Goal: Transaction & Acquisition: Purchase product/service

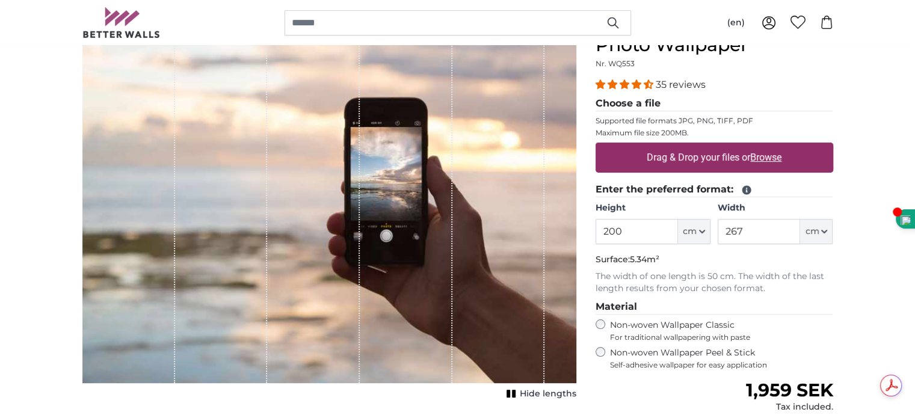
scroll to position [144, 0]
drag, startPoint x: 636, startPoint y: 232, endPoint x: 566, endPoint y: 228, distance: 70.0
click at [566, 228] on product-detail "Cancel Crop image Hide lengths Personalised Wall Mural Photo Wallpaper Nr. WQ55…" at bounding box center [458, 284] width 770 height 583
type input "300"
click at [755, 224] on input "267" at bounding box center [759, 230] width 82 height 25
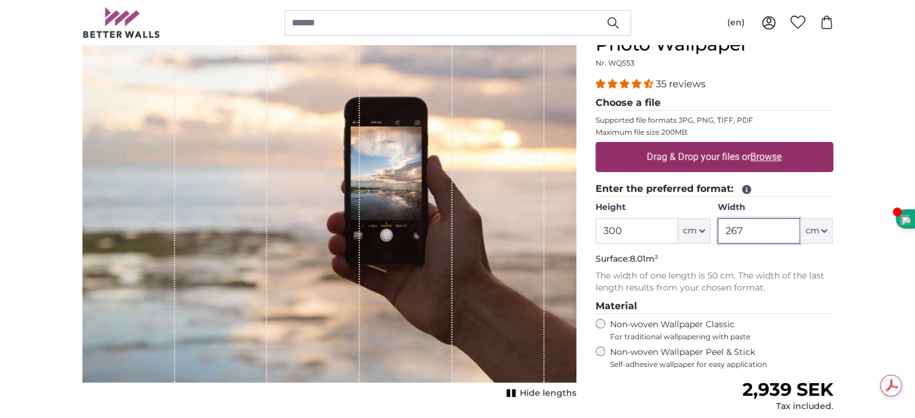
drag, startPoint x: 755, startPoint y: 224, endPoint x: 704, endPoint y: 235, distance: 52.9
click at [704, 235] on div "Height 300 ft cm Centimeter (cm) Inches (inch) Feet (ft. in.) Width 267 ft cm C…" at bounding box center [715, 223] width 238 height 42
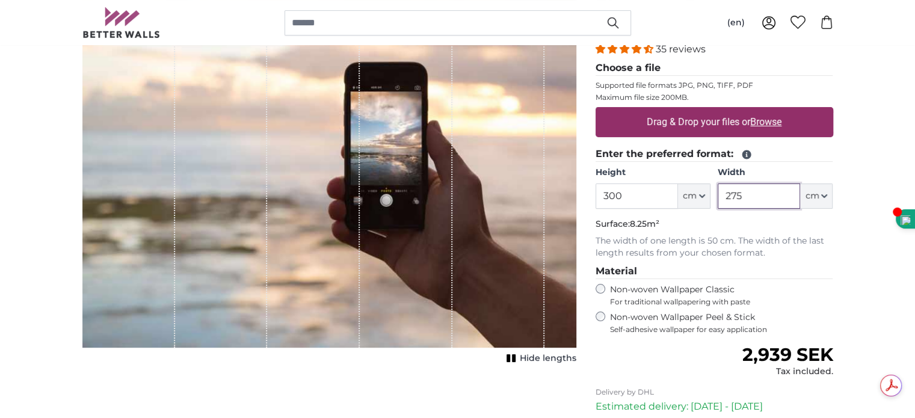
scroll to position [178, 0]
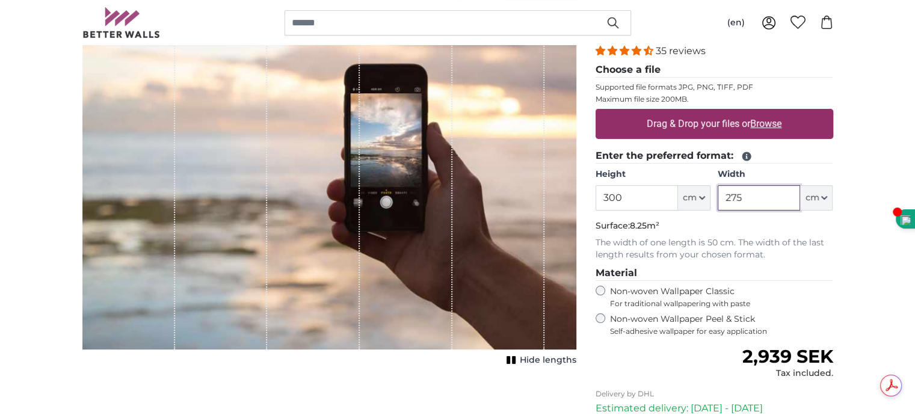
type input "275"
click at [838, 258] on div "Personalised Wall Mural Photo Wallpaper Nr. WQ553 35 reviews Choose a file Supp…" at bounding box center [714, 261] width 257 height 564
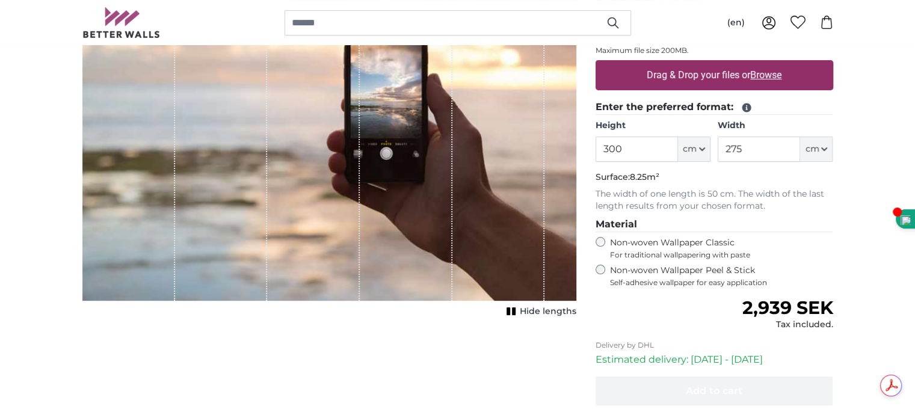
scroll to position [226, 0]
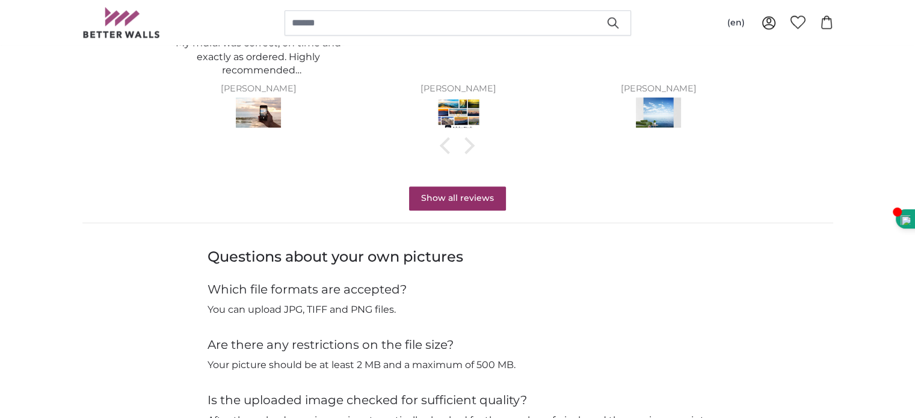
scroll to position [1162, 0]
